Goal: Task Accomplishment & Management: Manage account settings

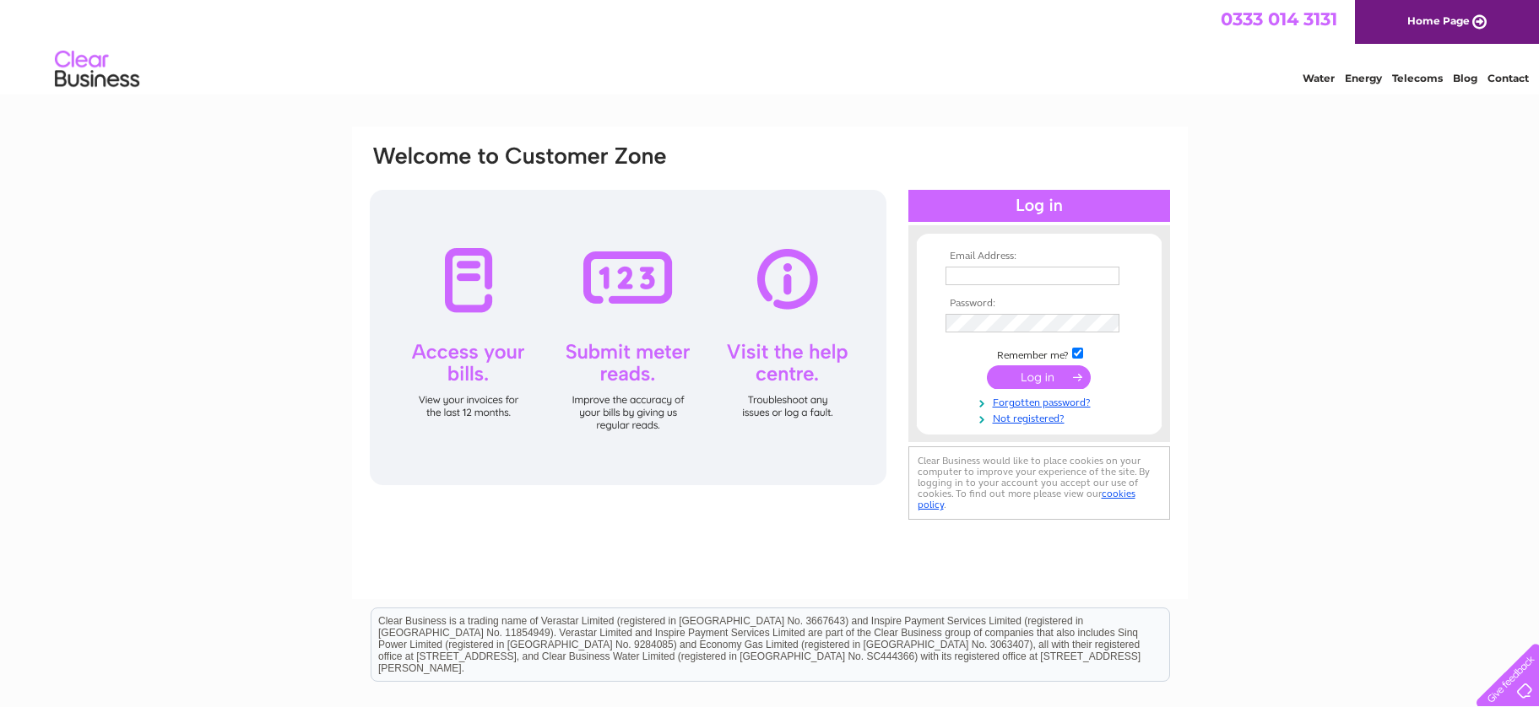
type input "bursar@sacredheartwadhurst.org.uk"
click at [1025, 376] on input "submit" at bounding box center [1039, 377] width 104 height 24
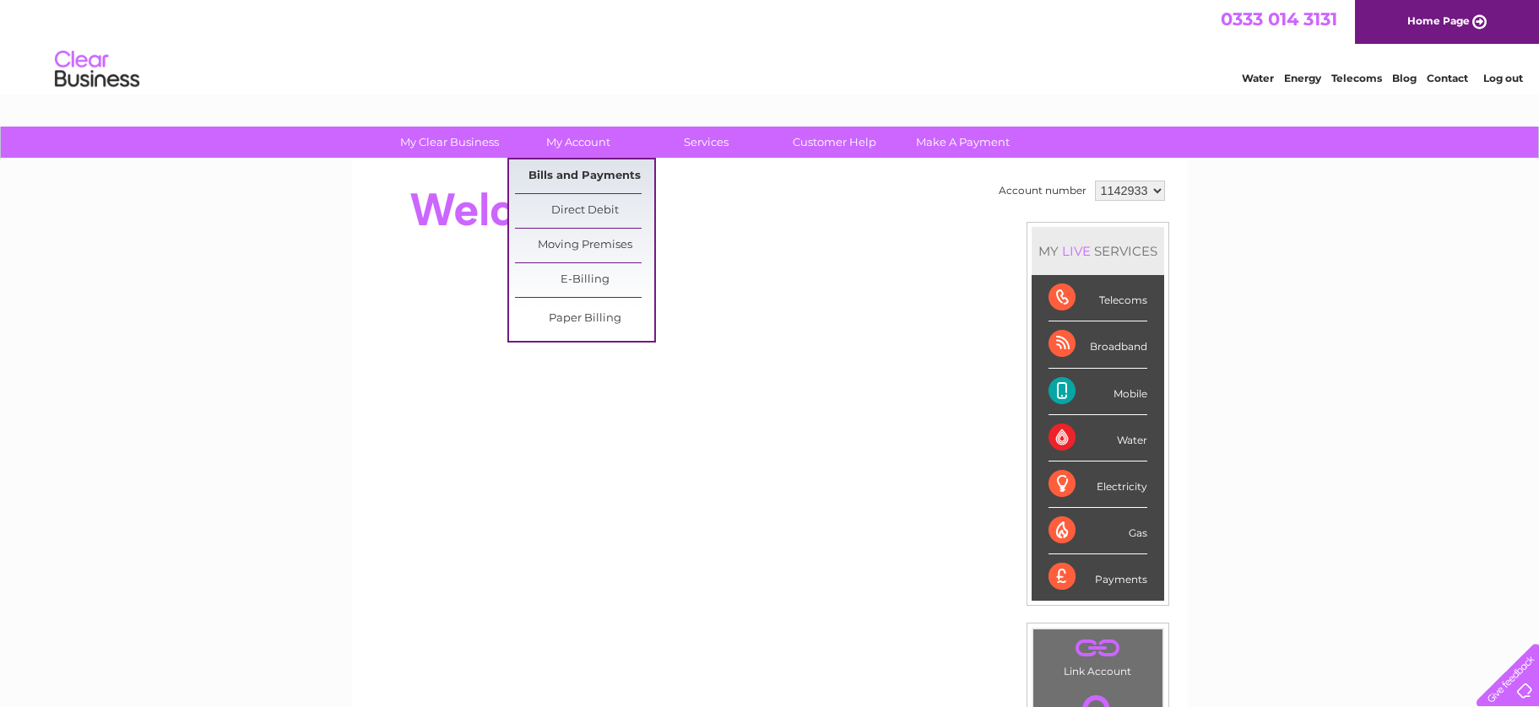
click at [575, 176] on link "Bills and Payments" at bounding box center [584, 177] width 139 height 34
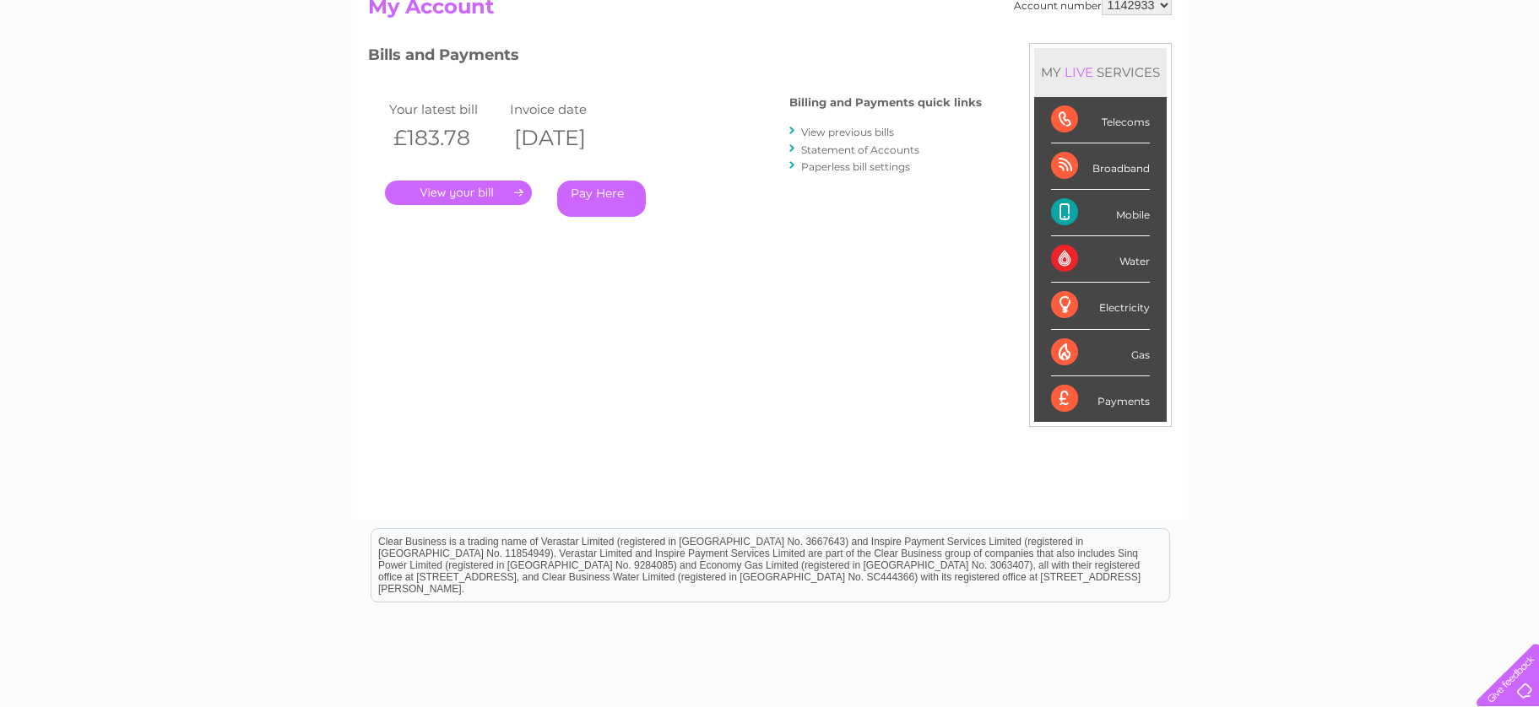
scroll to position [169, 0]
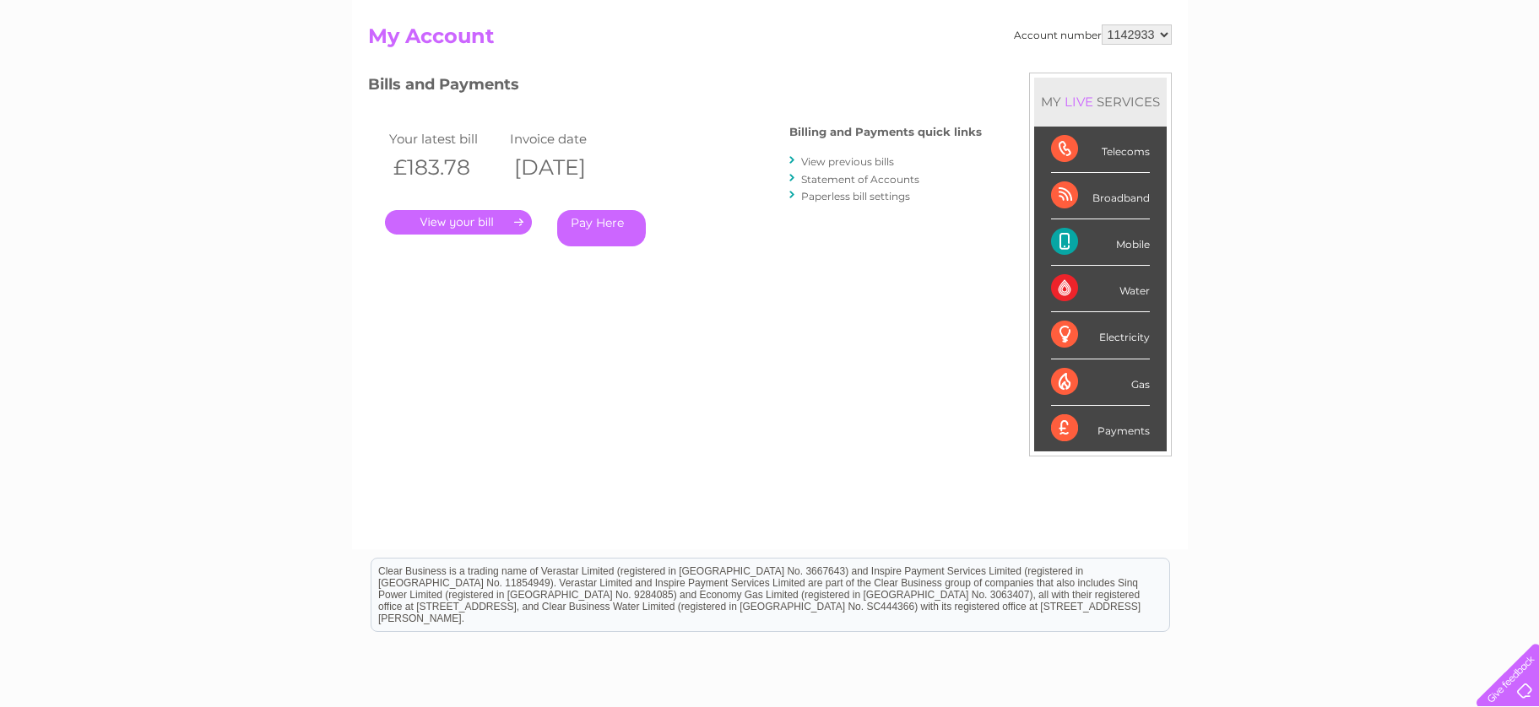
click at [841, 159] on link "View previous bills" at bounding box center [847, 161] width 93 height 13
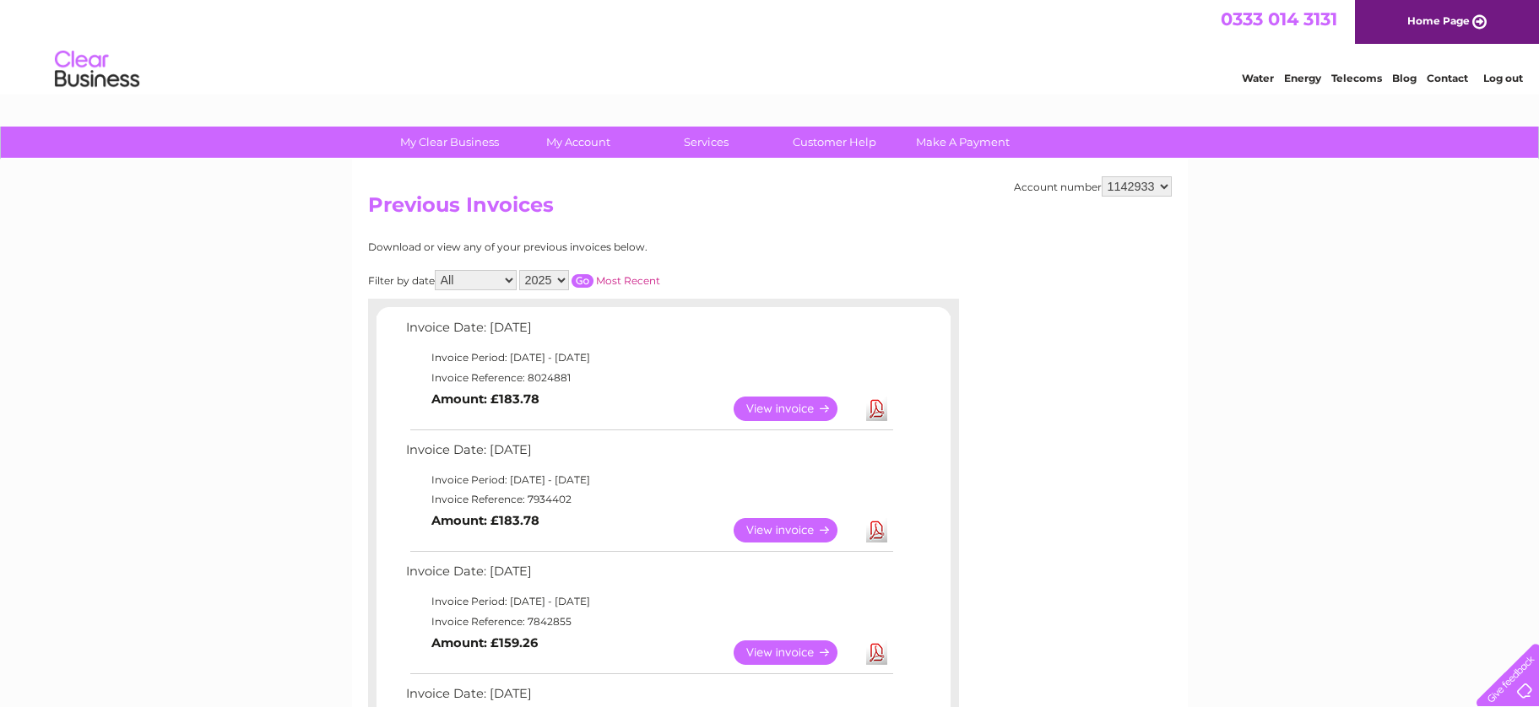
click at [763, 532] on link "View" at bounding box center [795, 530] width 124 height 24
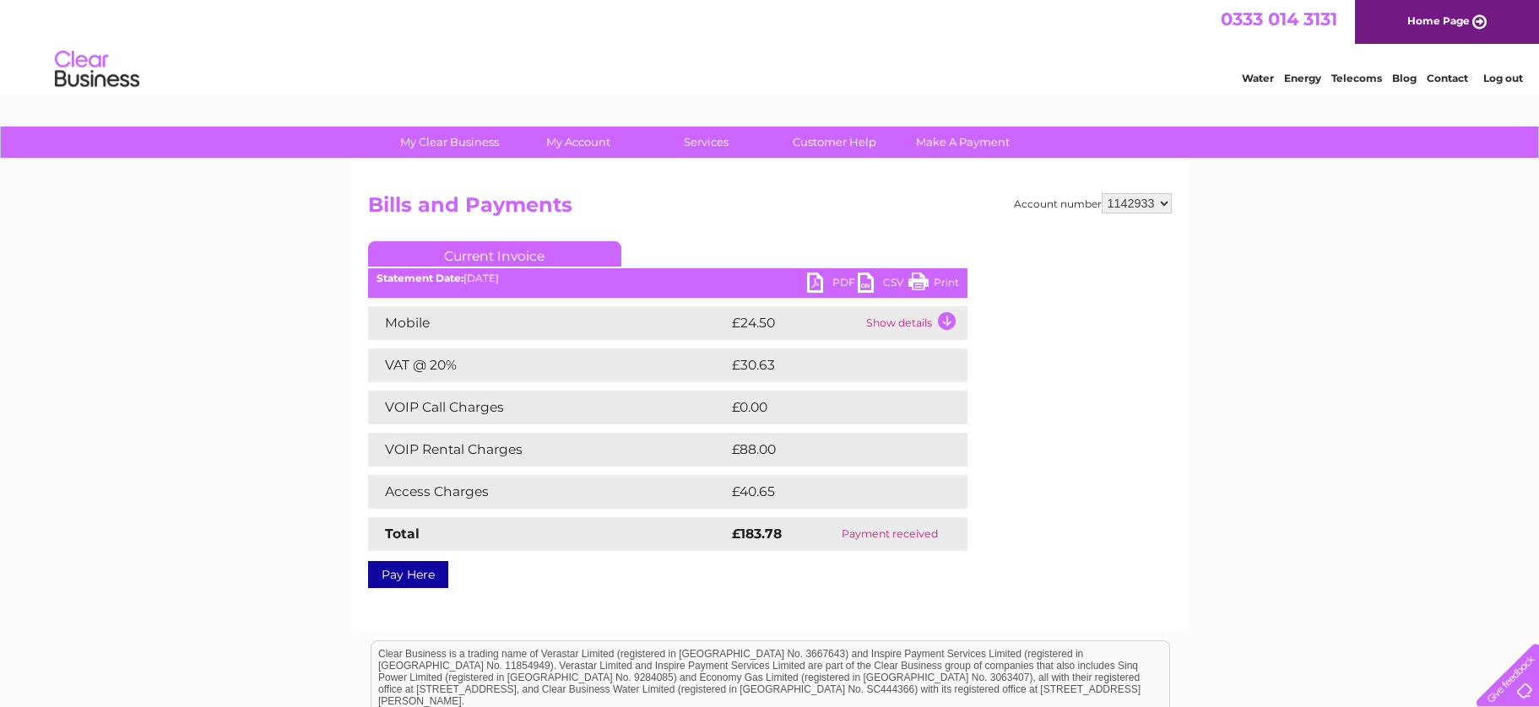
click at [828, 279] on link "PDF" at bounding box center [832, 285] width 51 height 24
